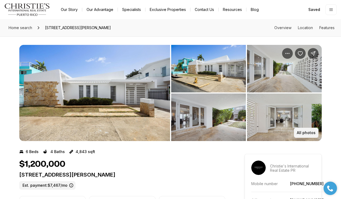
click at [305, 132] on p "All photos" at bounding box center [305, 133] width 19 height 4
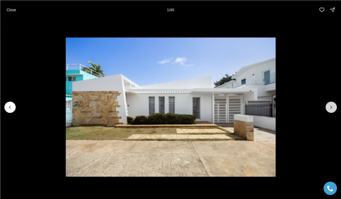
click at [329, 104] on button "Next slide" at bounding box center [330, 107] width 11 height 11
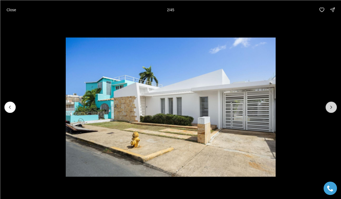
click at [329, 104] on button "Next slide" at bounding box center [330, 107] width 11 height 11
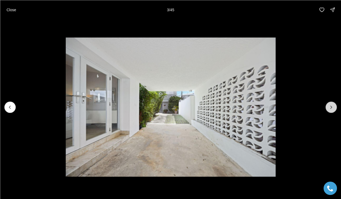
click at [329, 104] on button "Next slide" at bounding box center [330, 107] width 11 height 11
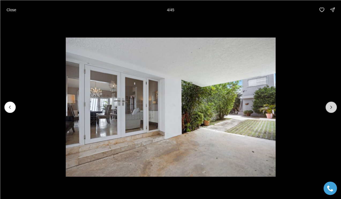
click at [329, 104] on button "Next slide" at bounding box center [330, 107] width 11 height 11
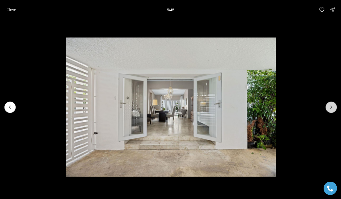
click at [329, 104] on button "Next slide" at bounding box center [330, 107] width 11 height 11
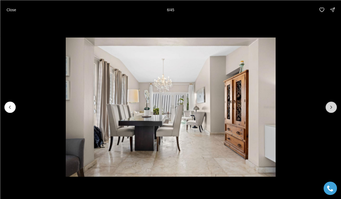
click at [329, 104] on button "Next slide" at bounding box center [330, 107] width 11 height 11
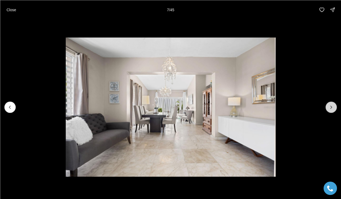
click at [329, 104] on button "Next slide" at bounding box center [330, 107] width 11 height 11
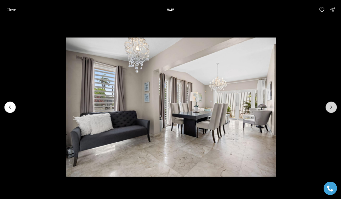
click at [329, 104] on button "Next slide" at bounding box center [330, 107] width 11 height 11
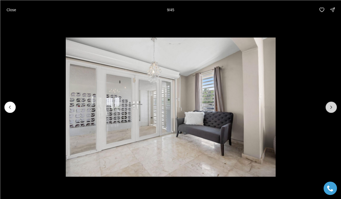
click at [329, 104] on button "Next slide" at bounding box center [330, 107] width 11 height 11
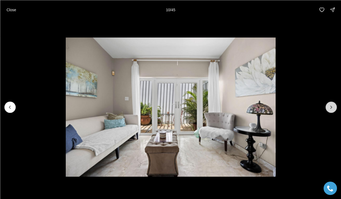
click at [329, 104] on button "Next slide" at bounding box center [330, 107] width 11 height 11
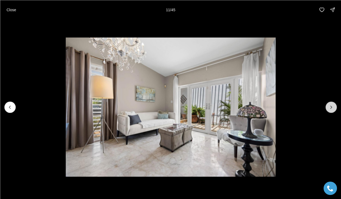
click at [329, 104] on button "Next slide" at bounding box center [330, 107] width 11 height 11
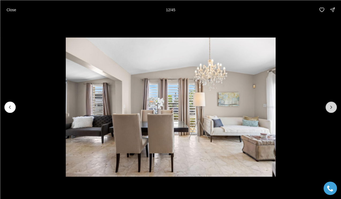
click at [329, 104] on button "Next slide" at bounding box center [330, 107] width 11 height 11
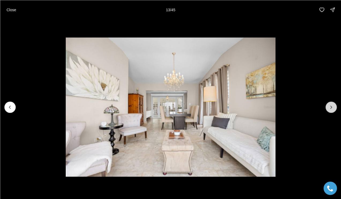
click at [329, 104] on button "Next slide" at bounding box center [330, 107] width 11 height 11
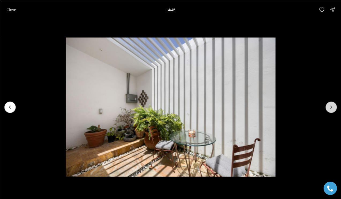
click at [329, 104] on button "Next slide" at bounding box center [330, 107] width 11 height 11
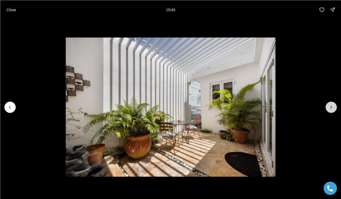
click at [329, 104] on button "Next slide" at bounding box center [330, 107] width 11 height 11
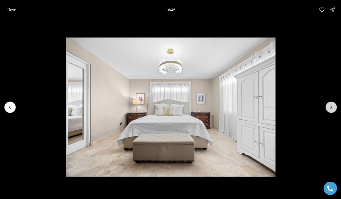
click at [329, 104] on button "Next slide" at bounding box center [330, 107] width 11 height 11
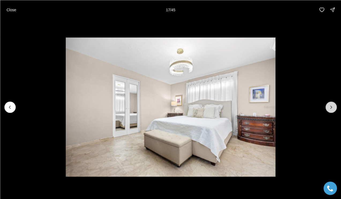
click at [329, 104] on button "Next slide" at bounding box center [330, 107] width 11 height 11
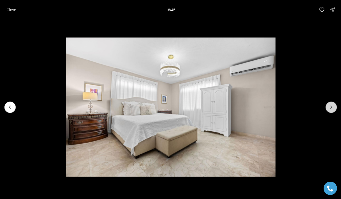
click at [329, 104] on button "Next slide" at bounding box center [330, 107] width 11 height 11
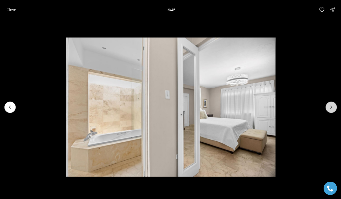
click at [329, 104] on button "Next slide" at bounding box center [330, 107] width 11 height 11
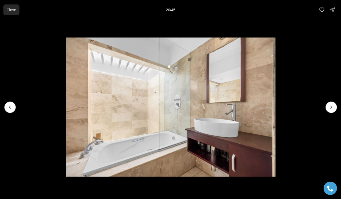
click at [10, 9] on p "Close" at bounding box center [11, 9] width 10 height 4
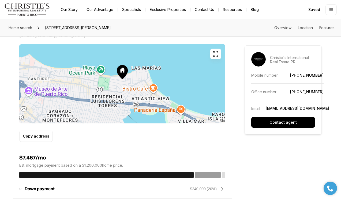
scroll to position [326, 0]
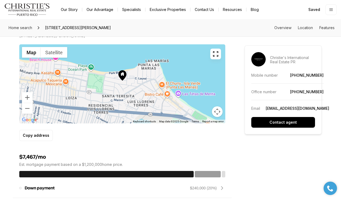
drag, startPoint x: 202, startPoint y: 114, endPoint x: 138, endPoint y: 85, distance: 70.4
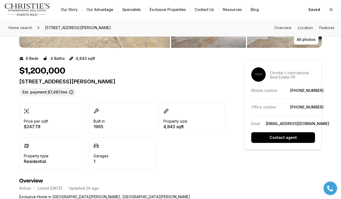
scroll to position [3, 0]
